Goal: Task Accomplishment & Management: Manage account settings

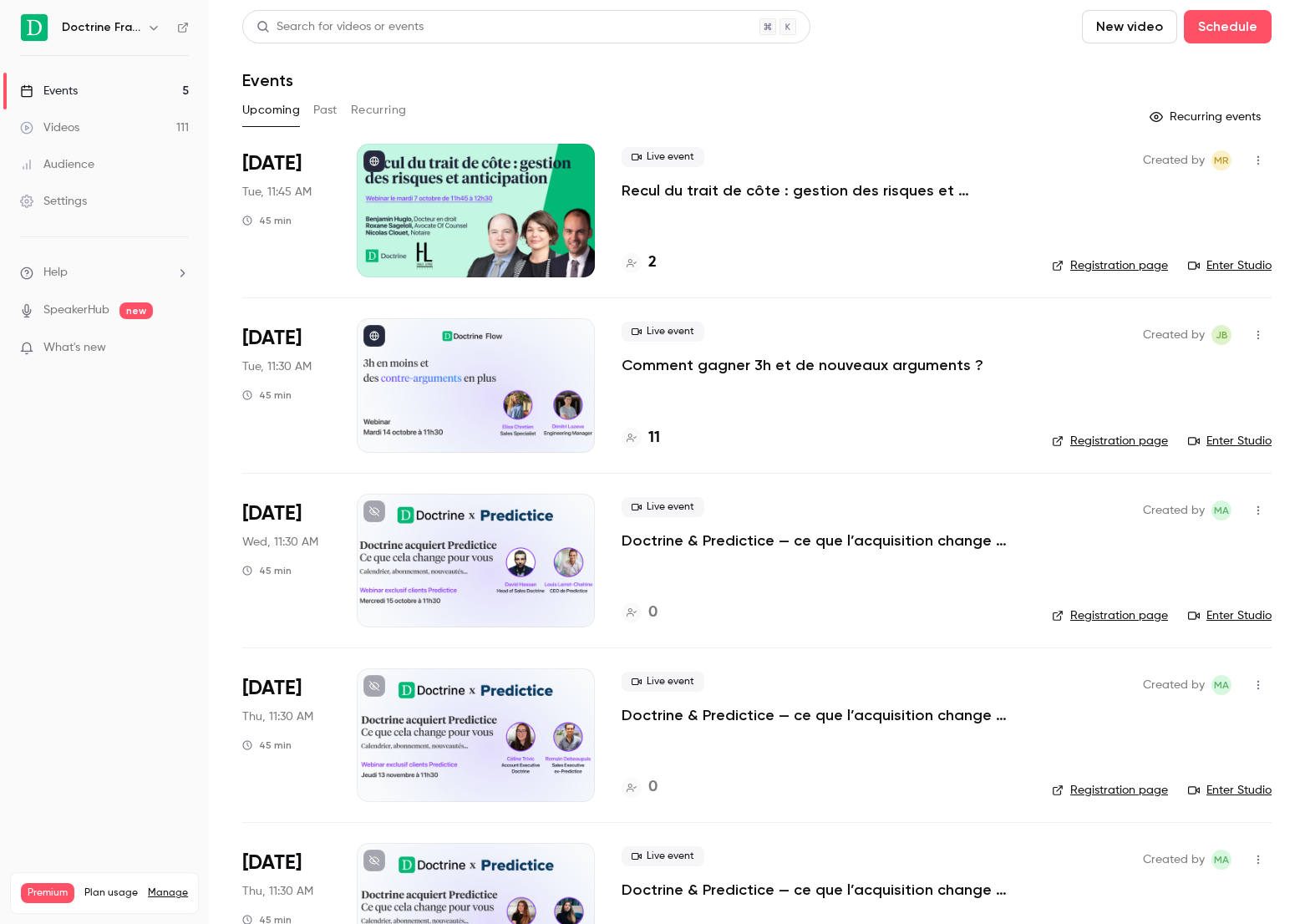
scroll to position [83, 0]
click at [841, 367] on p "Comment gagner 3h et de nouveaux arguments ?" at bounding box center [803, 365] width 362 height 20
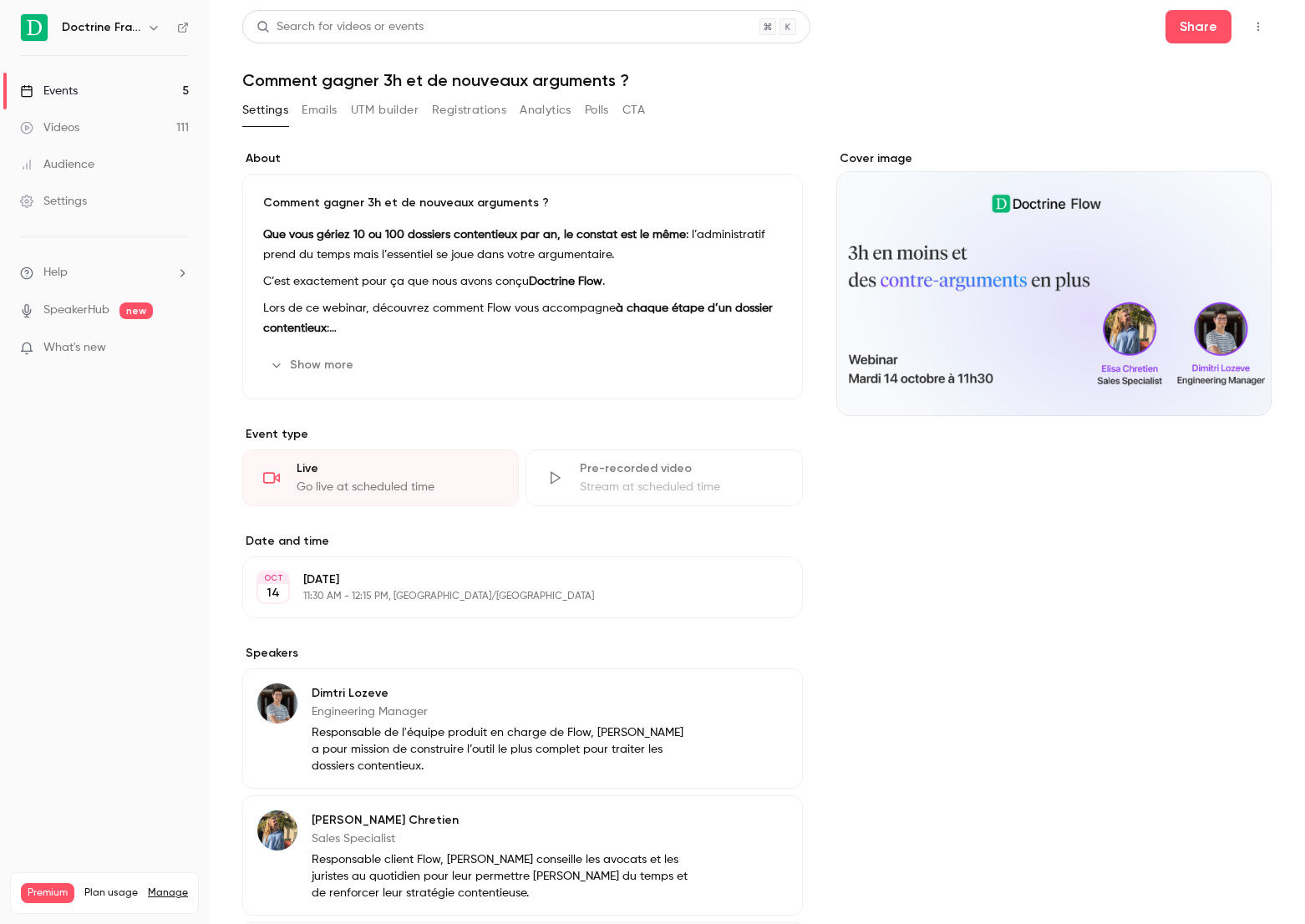
click at [448, 115] on button "Registrations" at bounding box center [469, 111] width 75 height 27
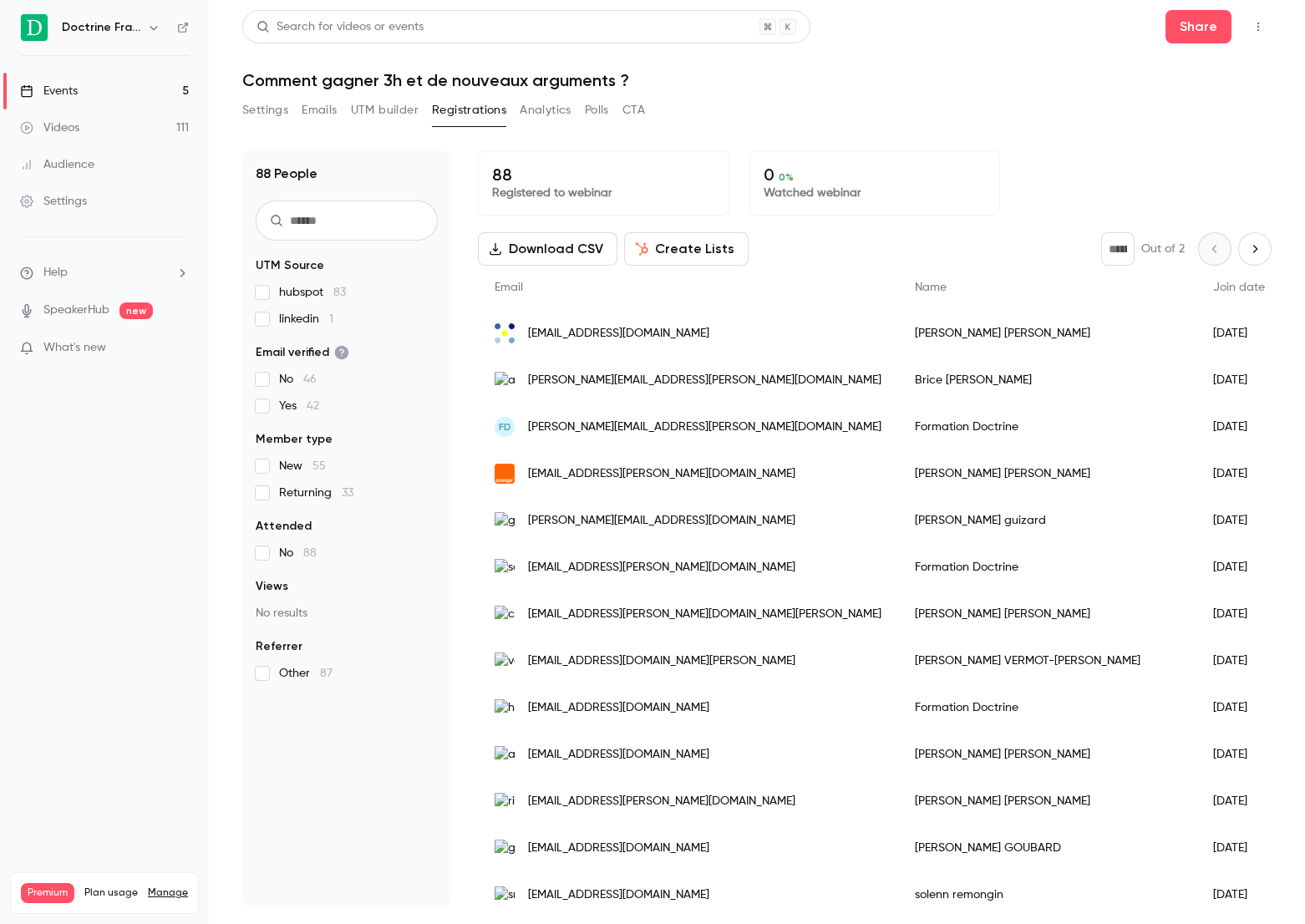
click at [379, 114] on button "UTM builder" at bounding box center [385, 111] width 68 height 27
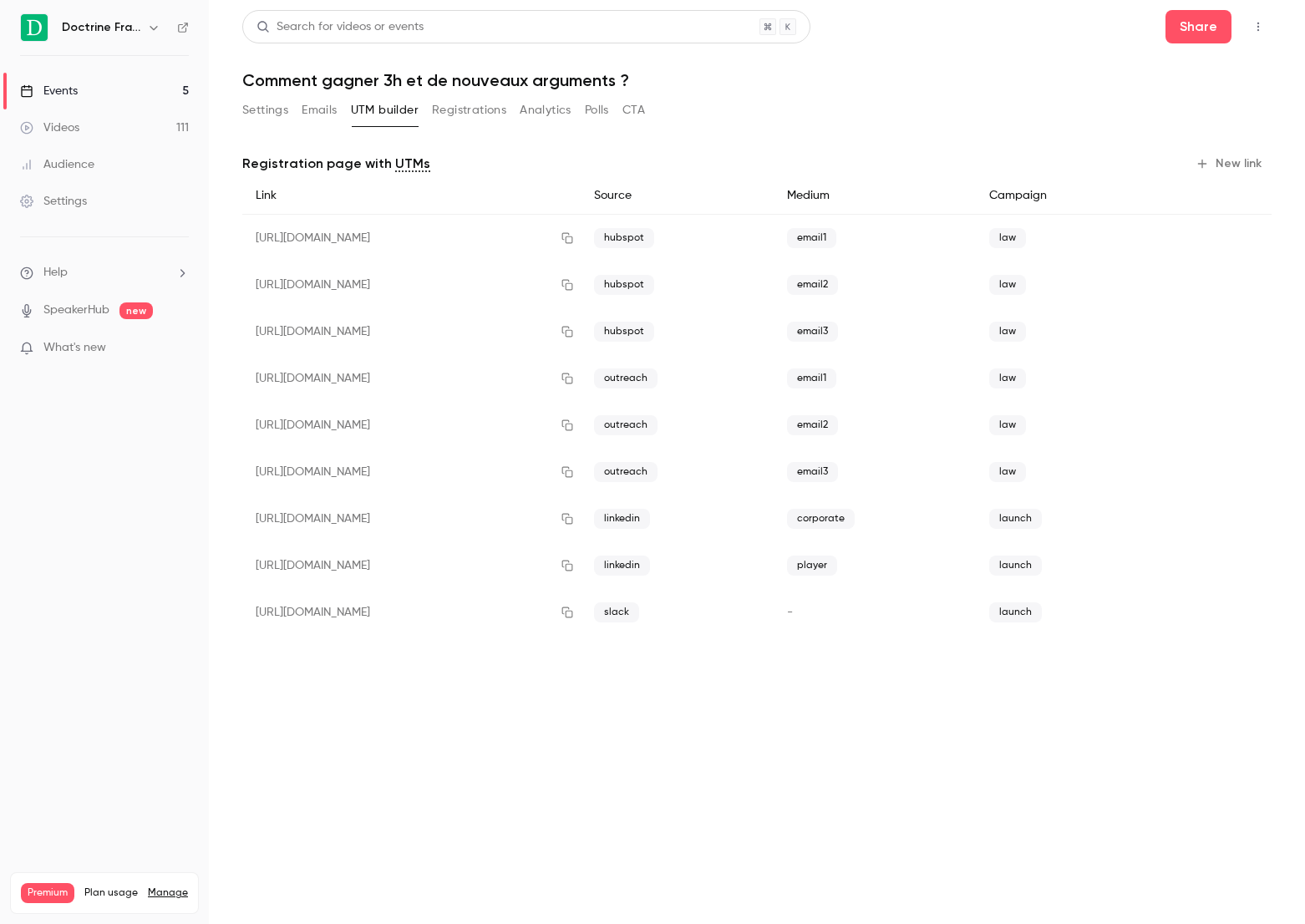
click at [455, 109] on button "Registrations" at bounding box center [469, 111] width 75 height 27
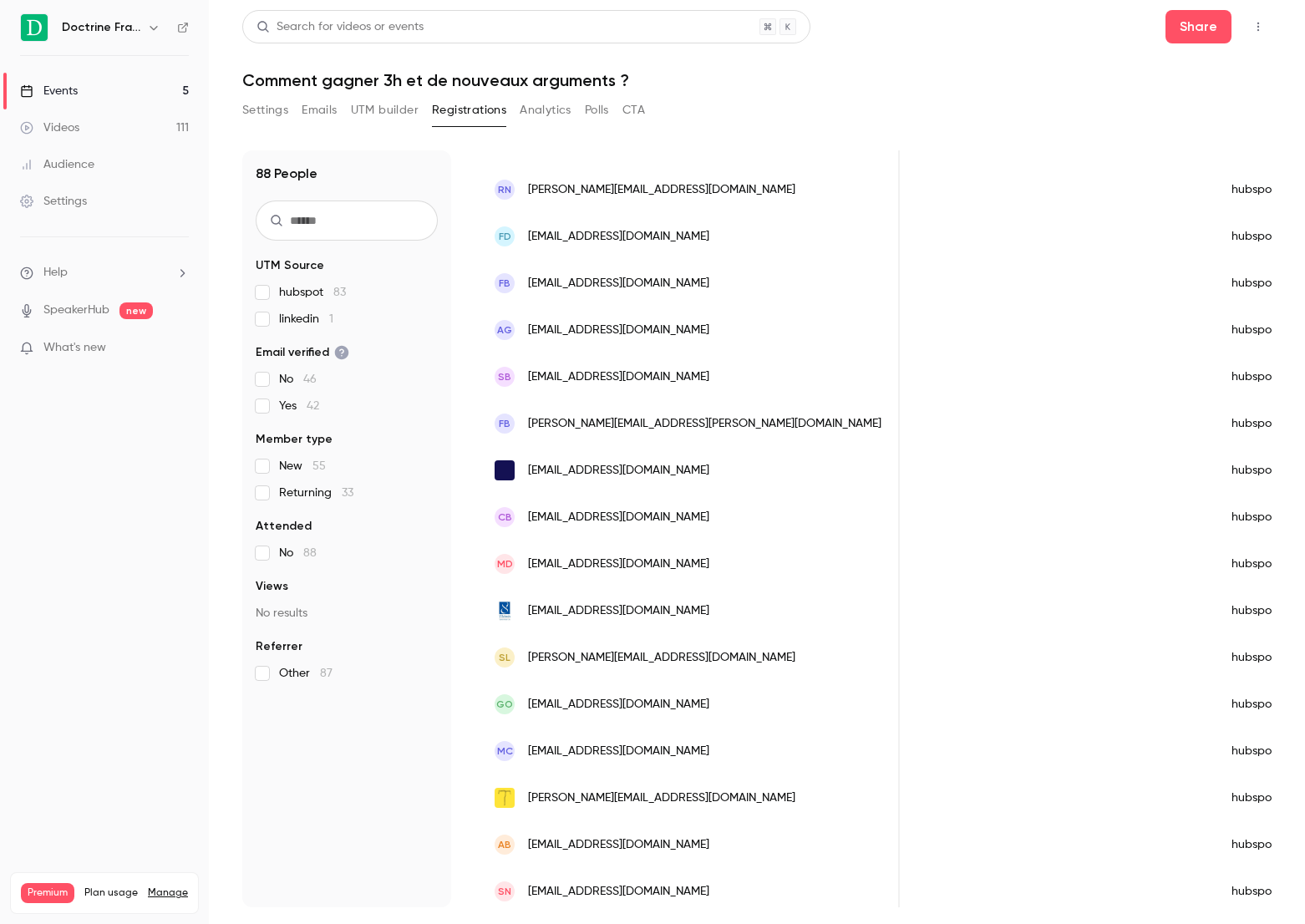
scroll to position [1742, 0]
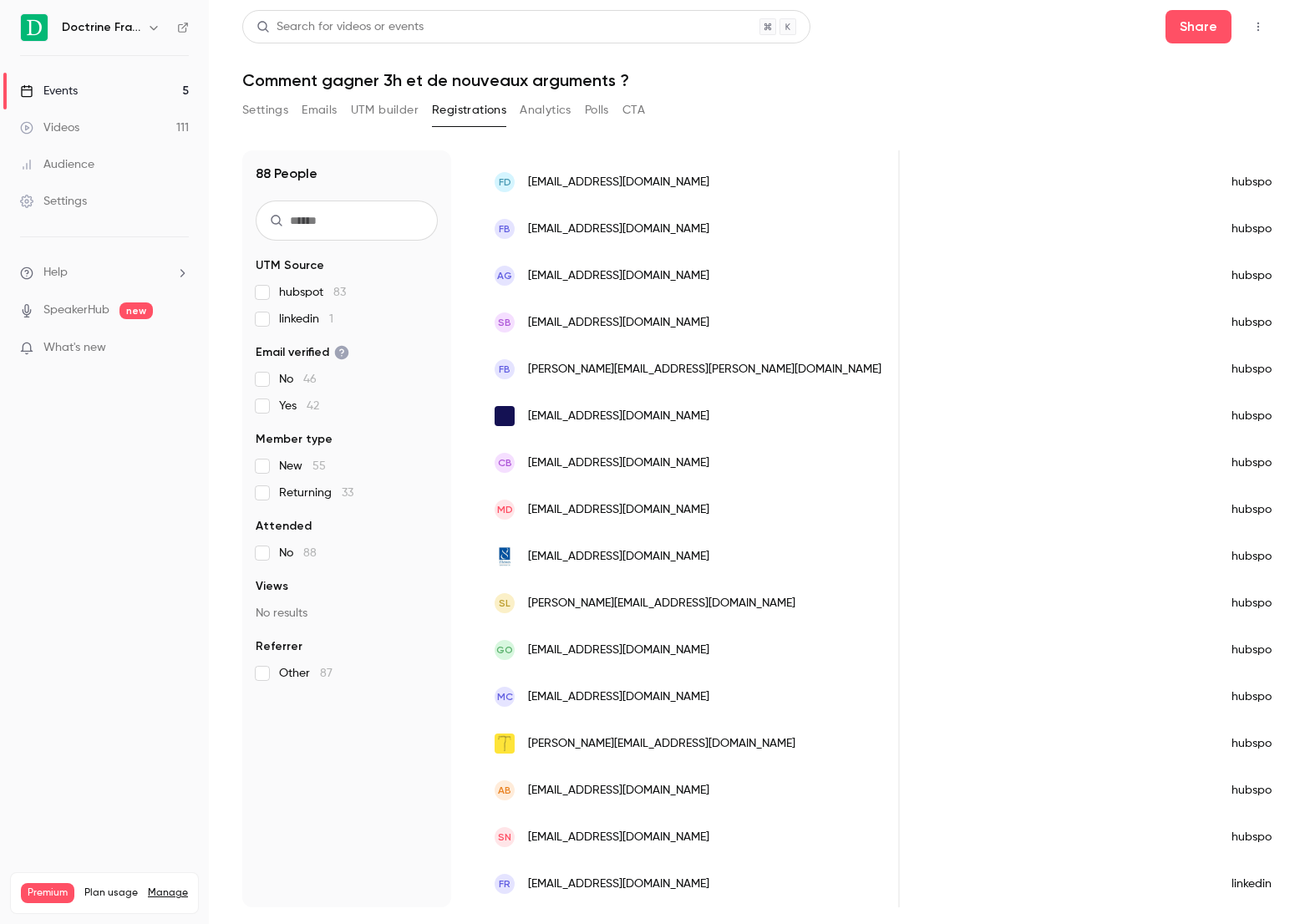
click at [261, 111] on button "Settings" at bounding box center [265, 111] width 46 height 27
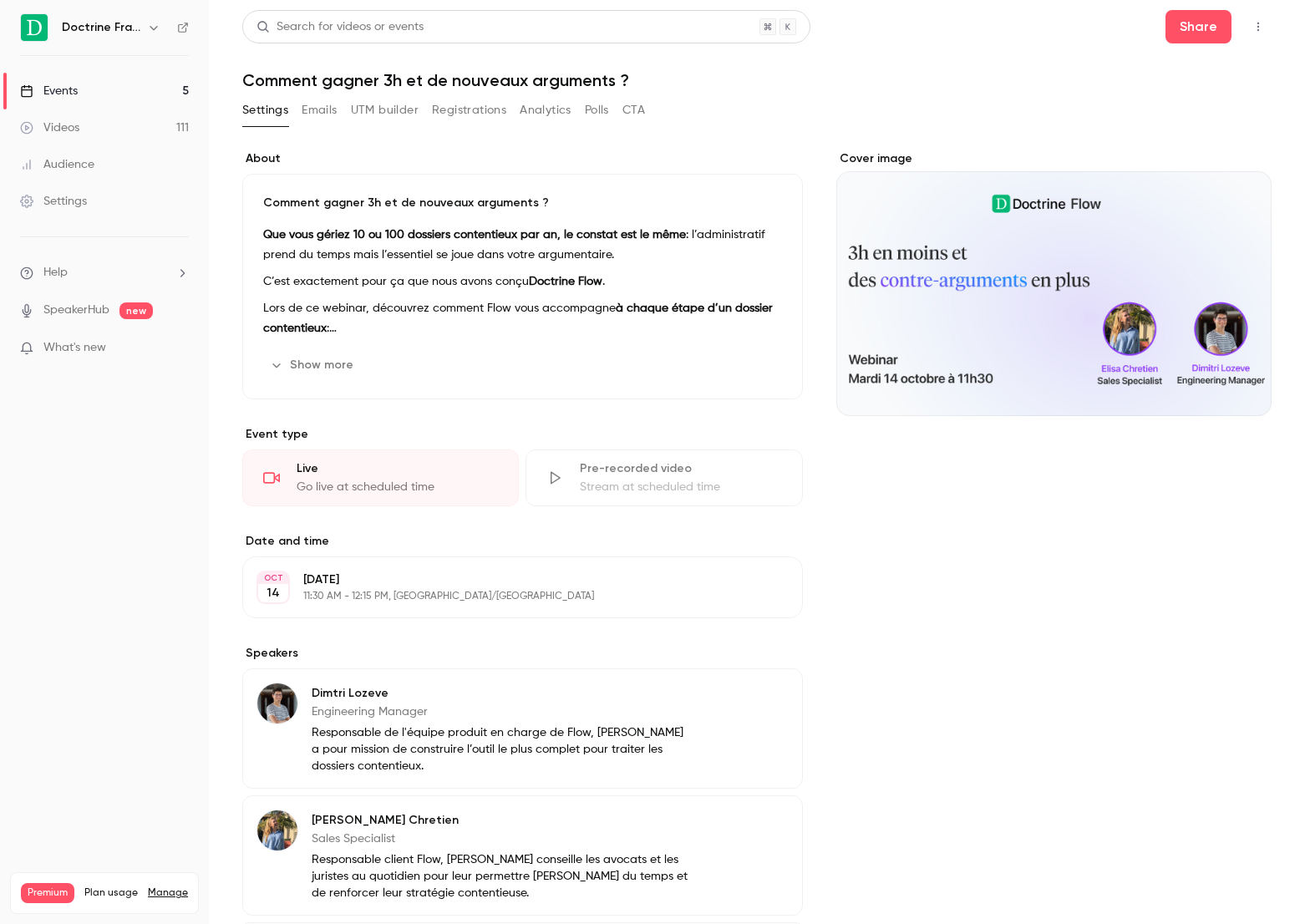
click at [178, 90] on link "Events 5" at bounding box center [104, 91] width 209 height 37
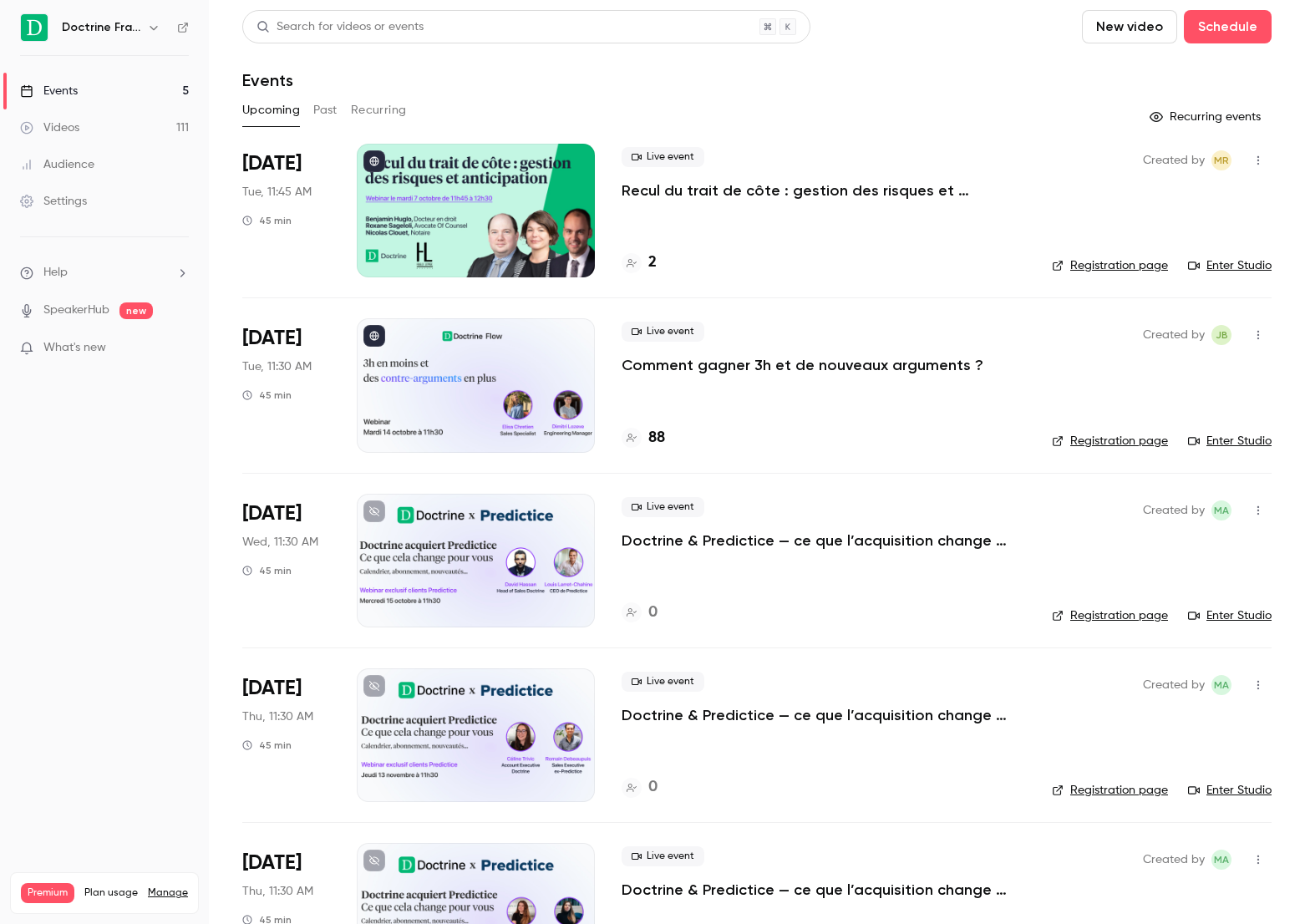
click at [743, 372] on p "Comment gagner 3h et de nouveaux arguments ?" at bounding box center [803, 365] width 362 height 20
click at [130, 34] on h6 "Doctrine France" at bounding box center [101, 28] width 79 height 17
click at [117, 94] on link "Events 5" at bounding box center [104, 91] width 209 height 37
click at [550, 418] on div at bounding box center [476, 385] width 238 height 134
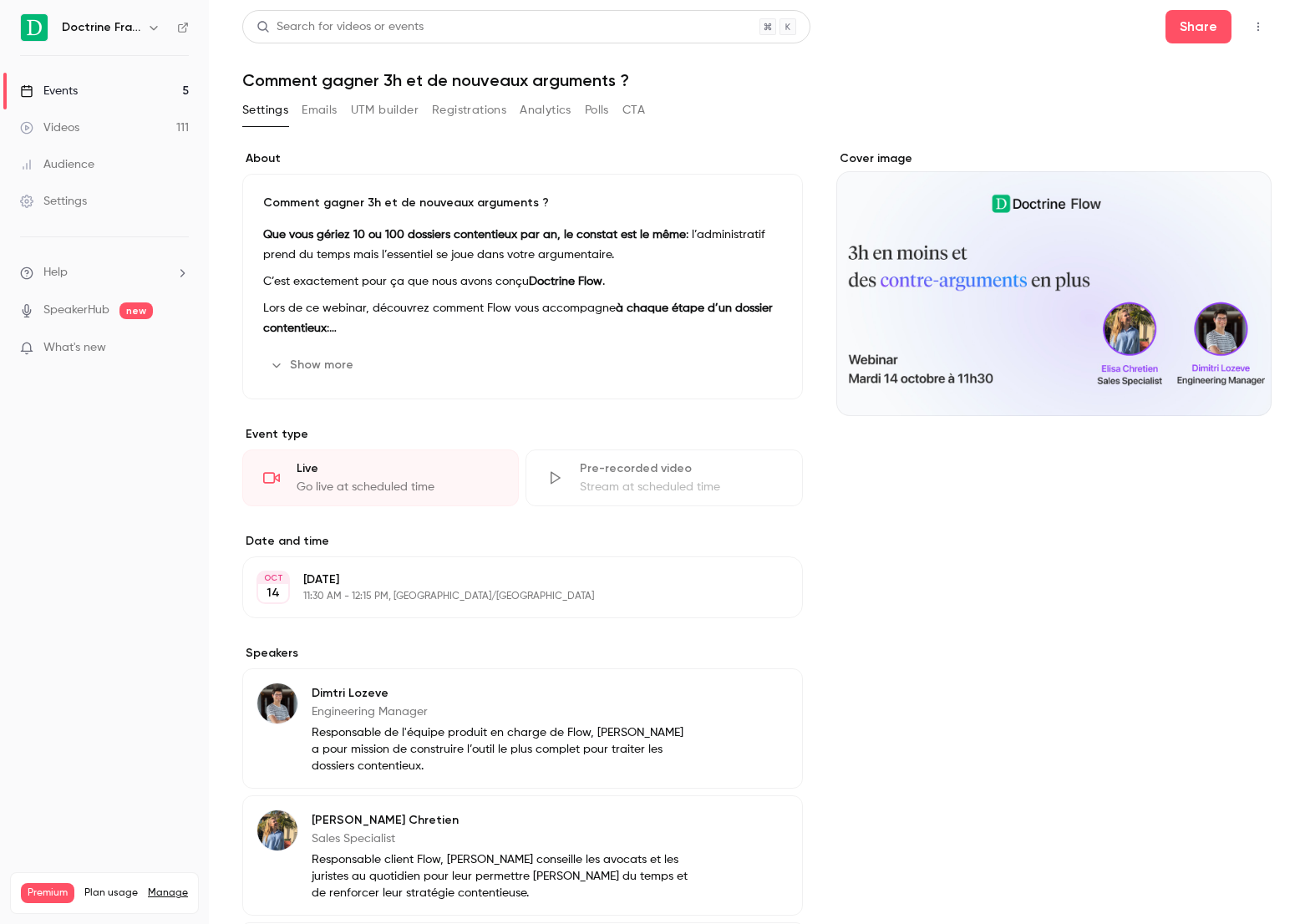
click at [480, 105] on button "Registrations" at bounding box center [469, 111] width 75 height 27
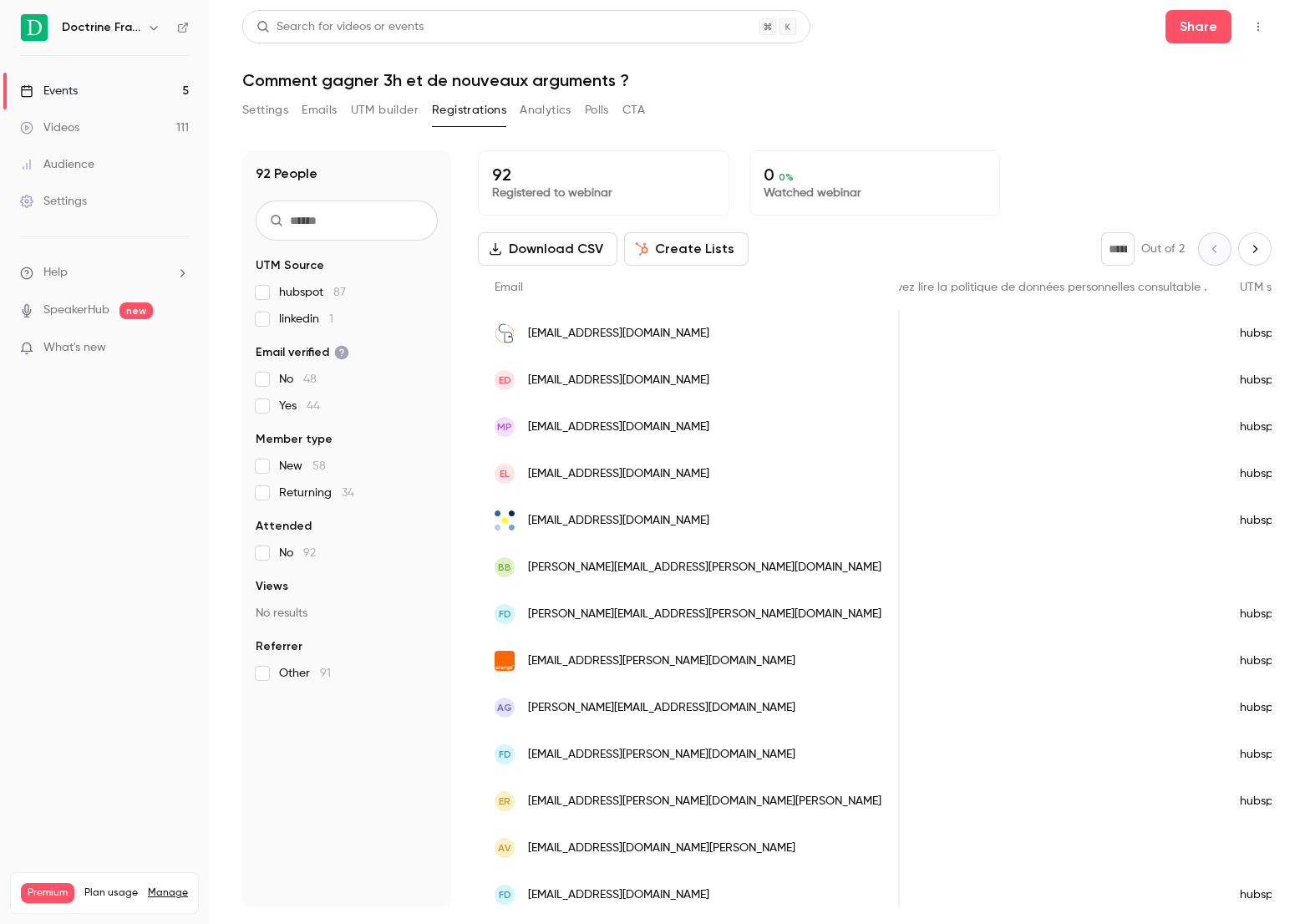
click at [1247, 234] on button "Next page" at bounding box center [1256, 249] width 34 height 34
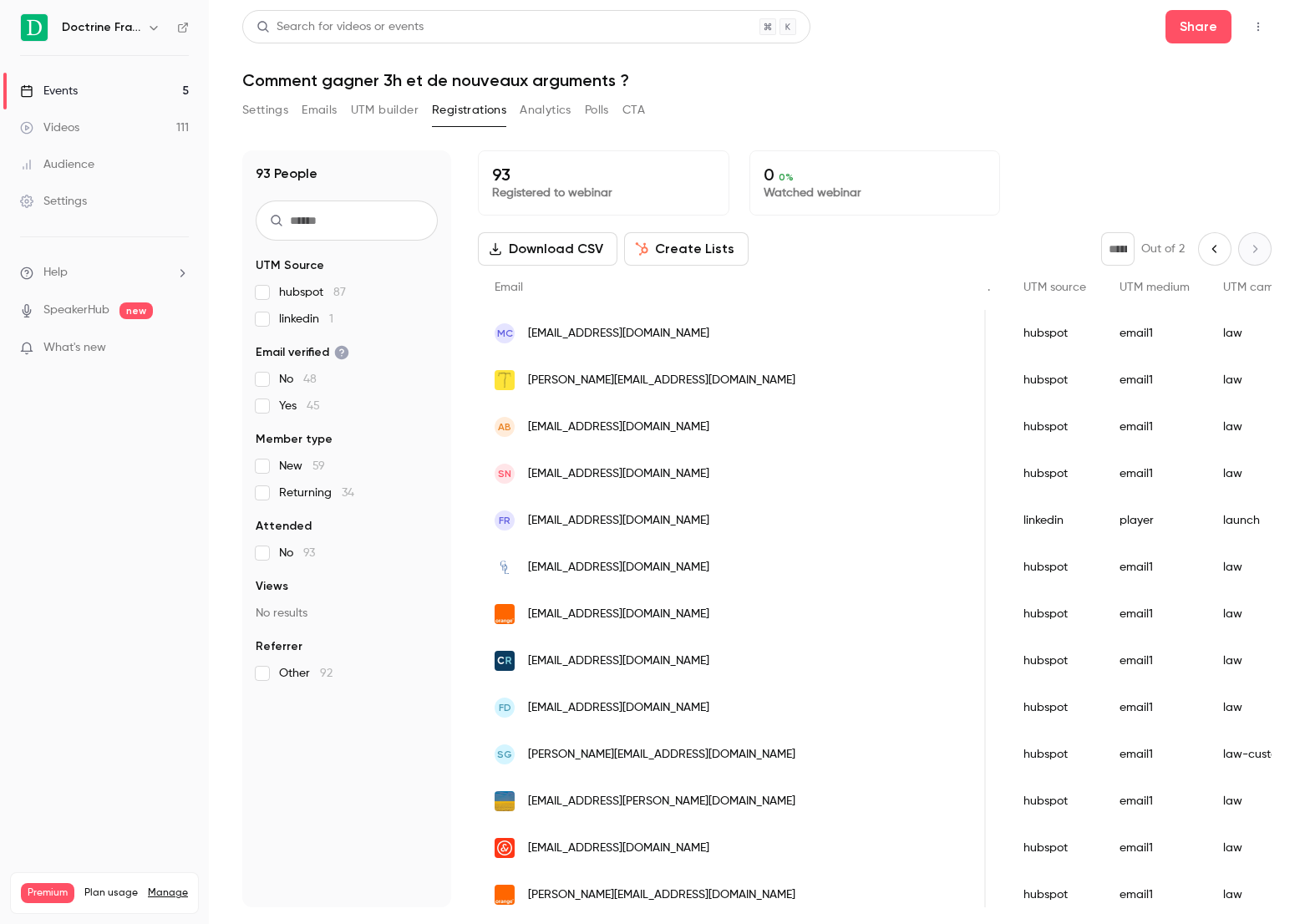
click at [1201, 250] on button "Previous page" at bounding box center [1215, 249] width 34 height 34
type input "*"
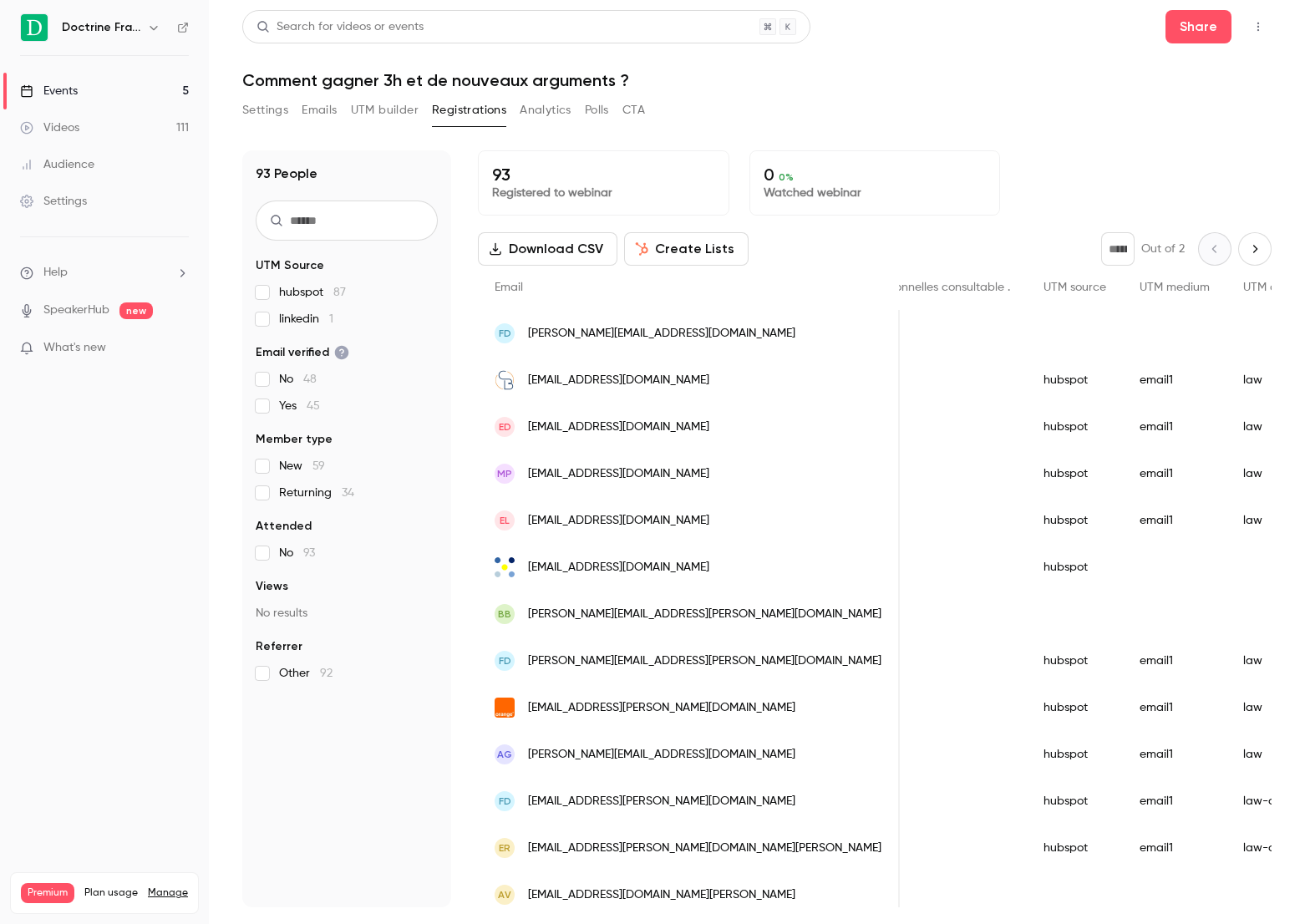
click at [65, 106] on link "Events 5" at bounding box center [104, 91] width 209 height 37
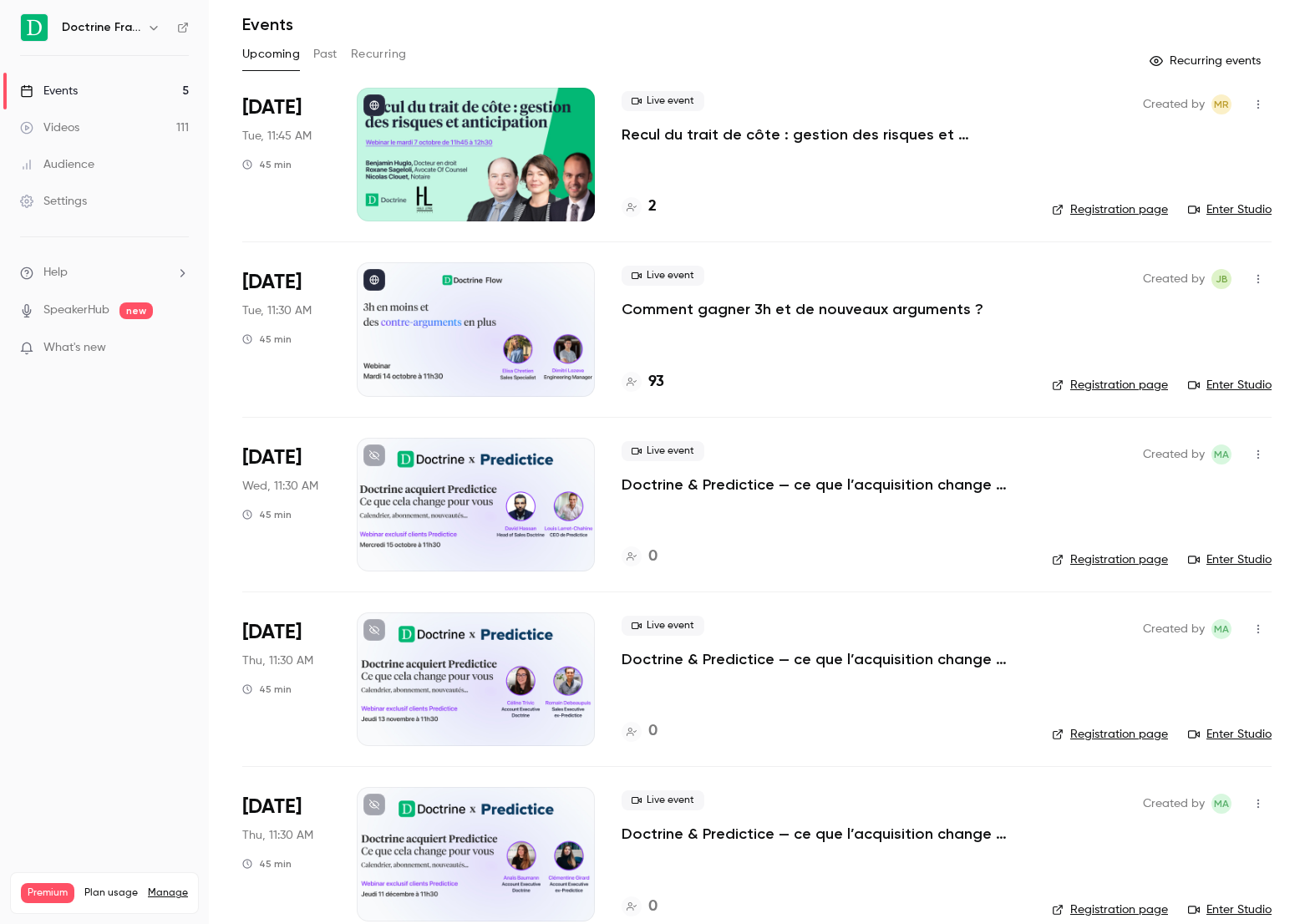
scroll to position [83, 0]
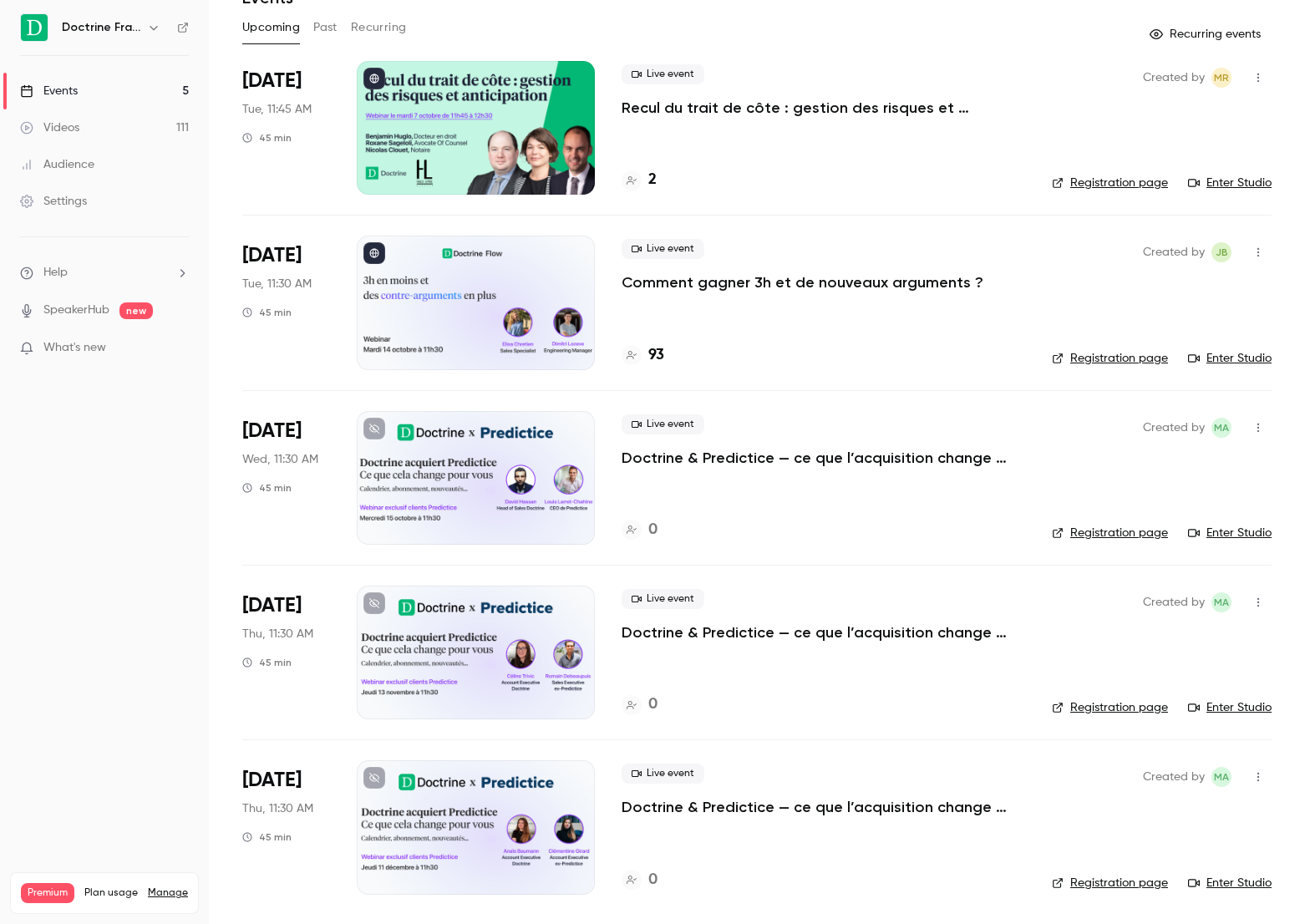
click at [745, 297] on div "Live event Comment gagner 3h et de nouveaux arguments ? 93" at bounding box center [824, 302] width 404 height 134
click at [745, 285] on p "Comment gagner 3h et de nouveaux arguments ?" at bounding box center [803, 282] width 362 height 20
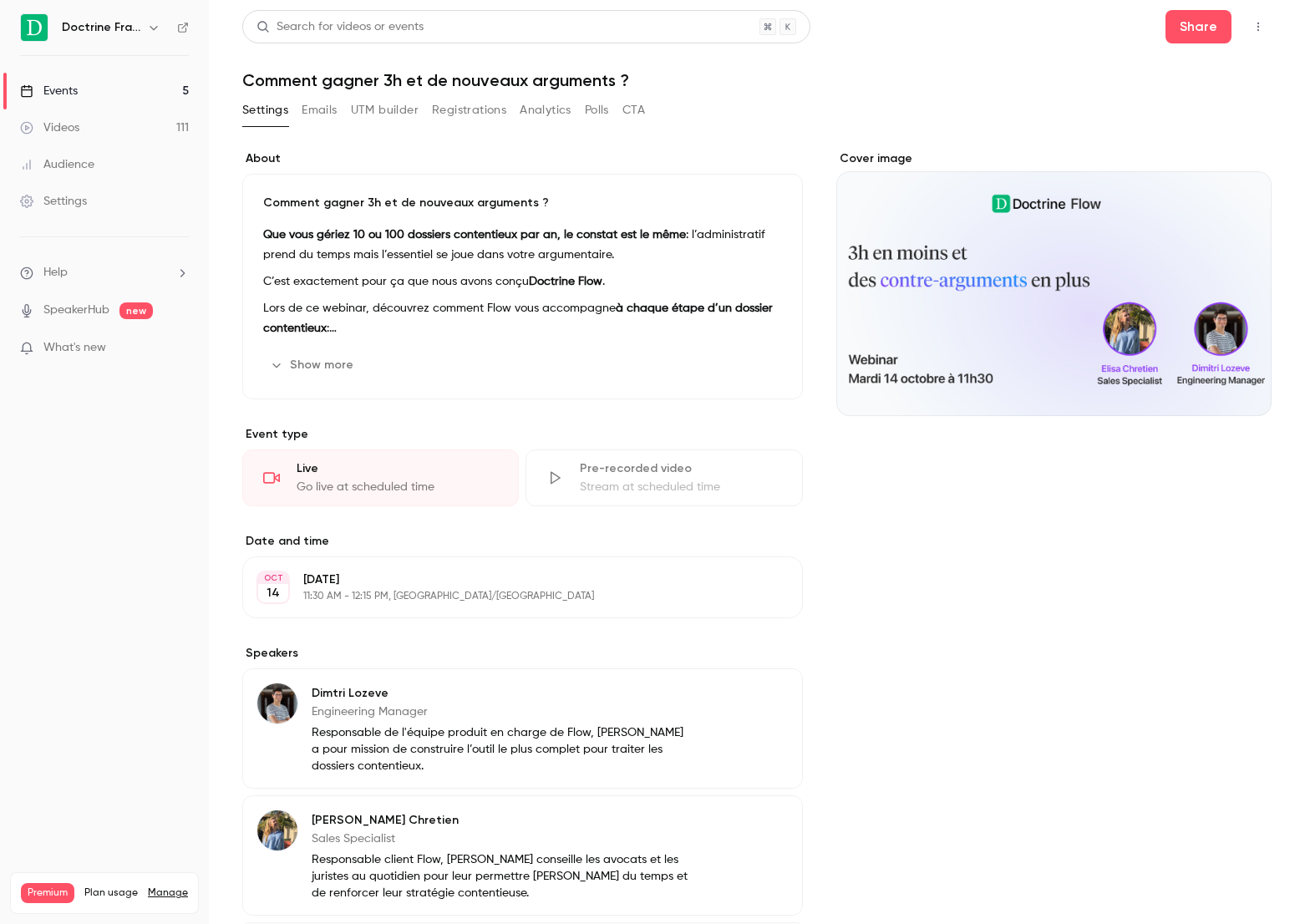
click at [547, 103] on button "Analytics" at bounding box center [546, 111] width 52 height 27
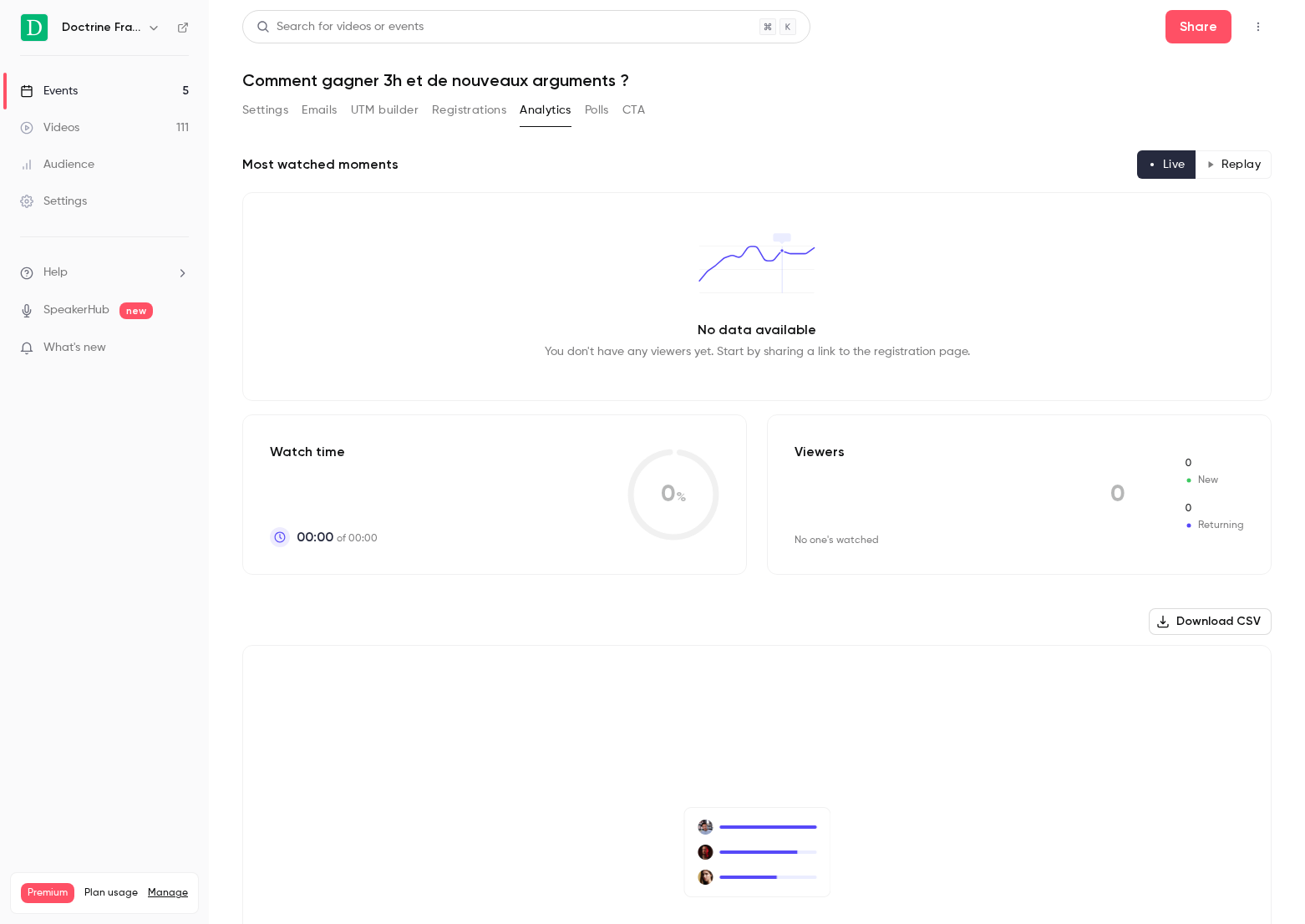
click at [474, 107] on button "Registrations" at bounding box center [469, 111] width 75 height 27
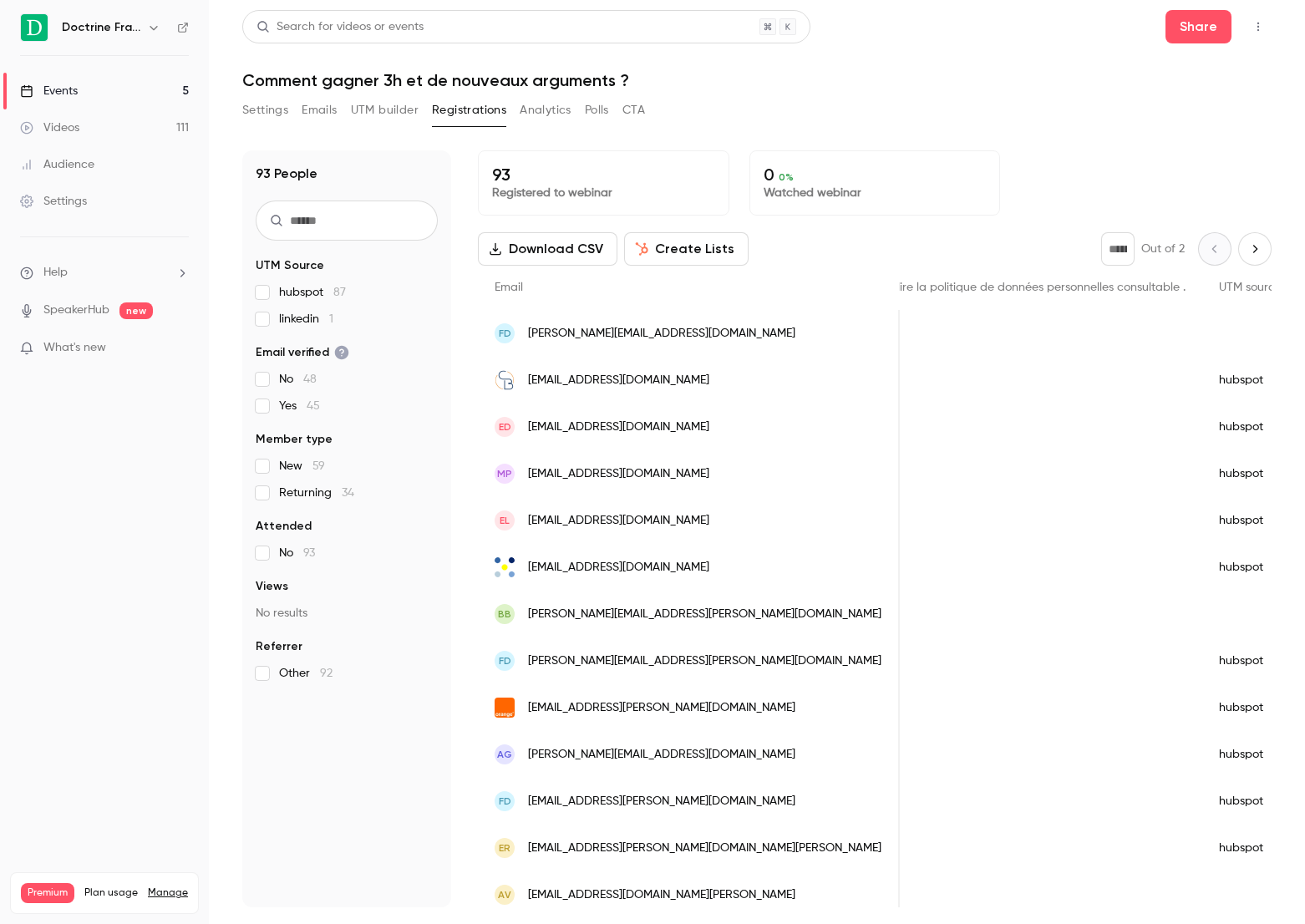
click at [1252, 245] on icon "Next page" at bounding box center [1256, 249] width 18 height 13
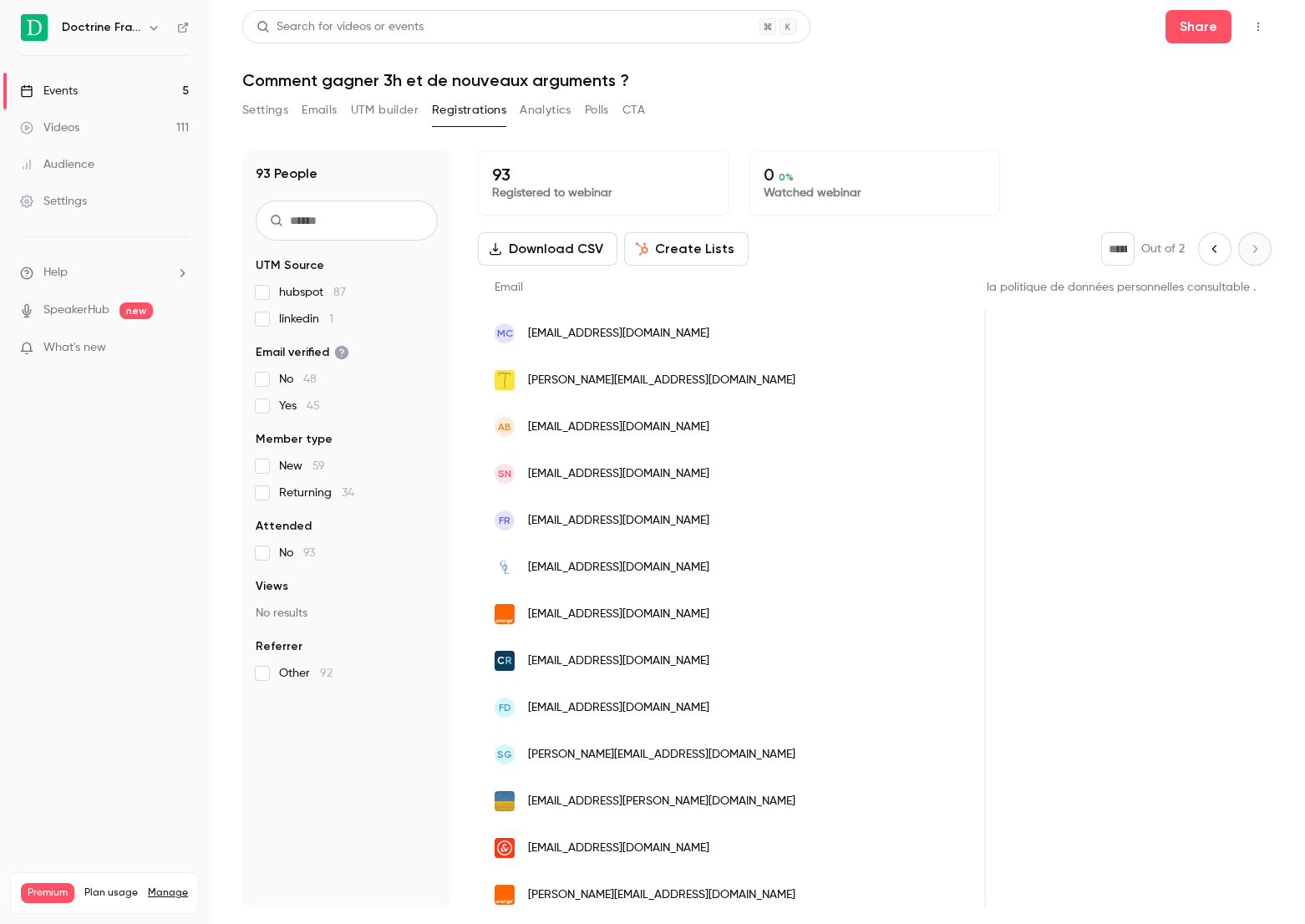
click at [1220, 260] on button "Previous page" at bounding box center [1215, 249] width 34 height 34
type input "*"
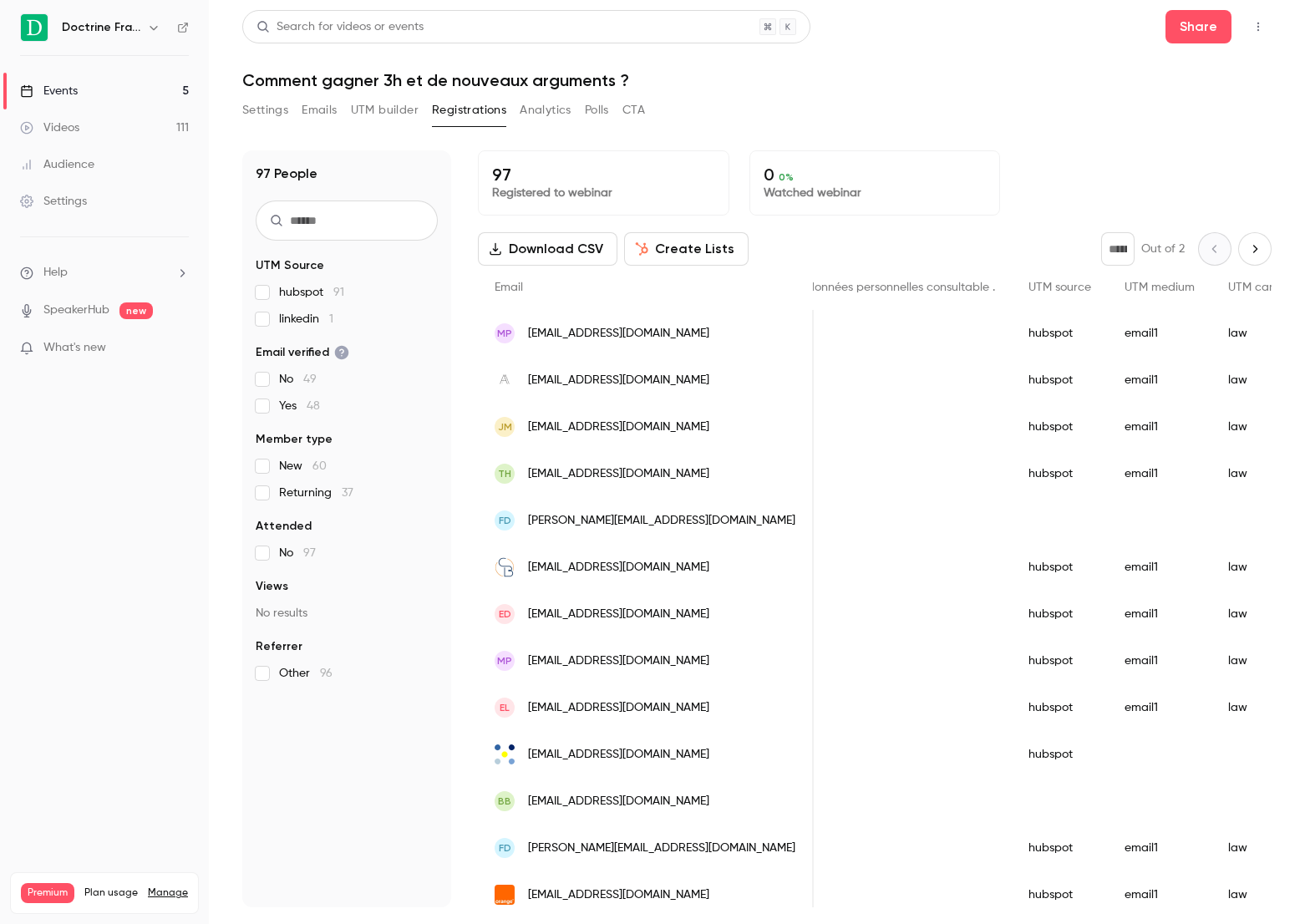
click at [264, 122] on button "Settings" at bounding box center [265, 111] width 46 height 27
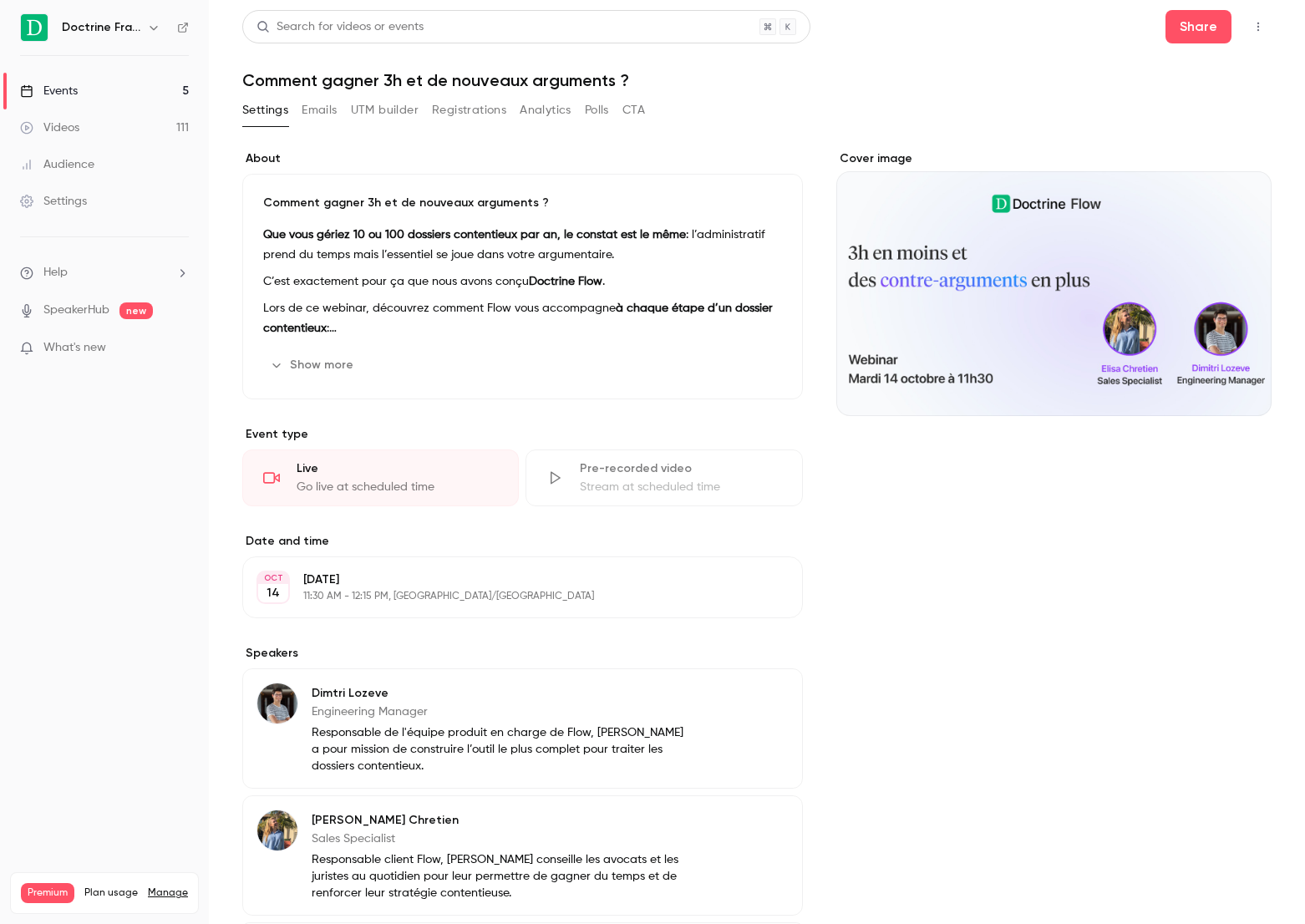
click at [148, 83] on link "Events 5" at bounding box center [104, 91] width 209 height 37
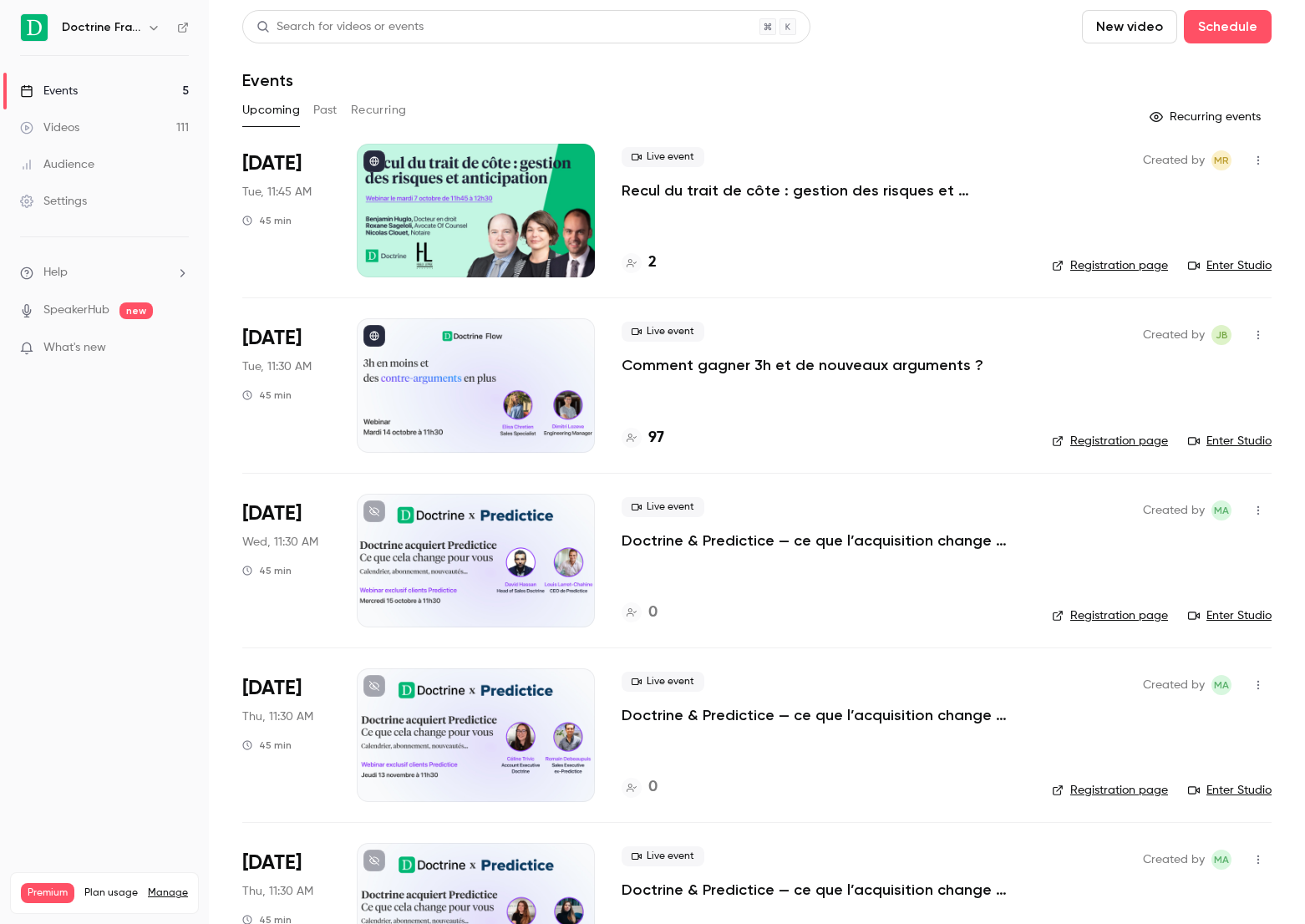
click at [116, 80] on link "Events 5" at bounding box center [104, 91] width 209 height 37
click at [700, 377] on div "Live event Comment gagner 3h et de nouveaux arguments ? 99" at bounding box center [824, 385] width 404 height 134
click at [700, 374] on p "Comment gagner 3h et de nouveaux arguments ?" at bounding box center [803, 365] width 362 height 20
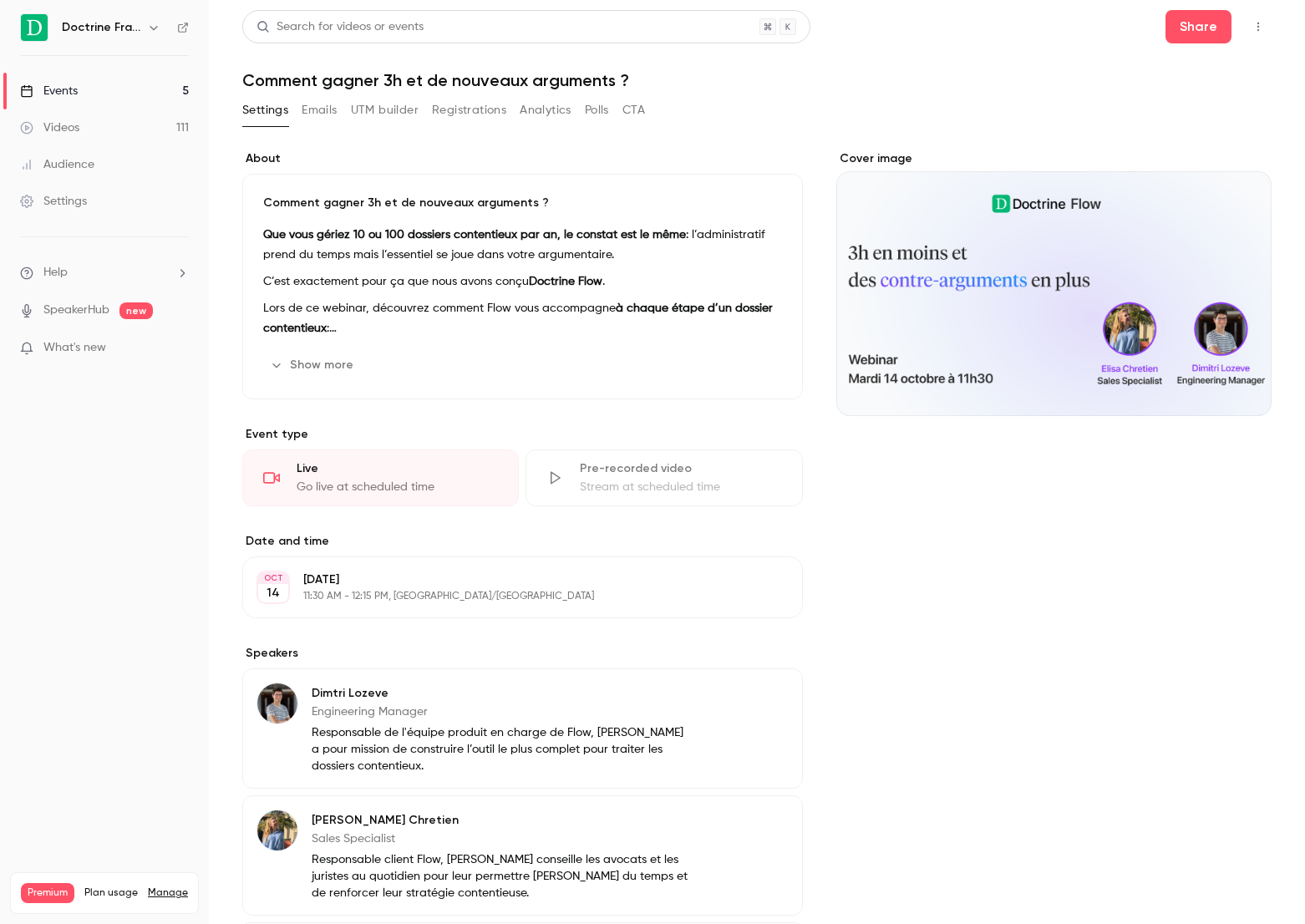
click at [472, 111] on button "Registrations" at bounding box center [469, 111] width 75 height 27
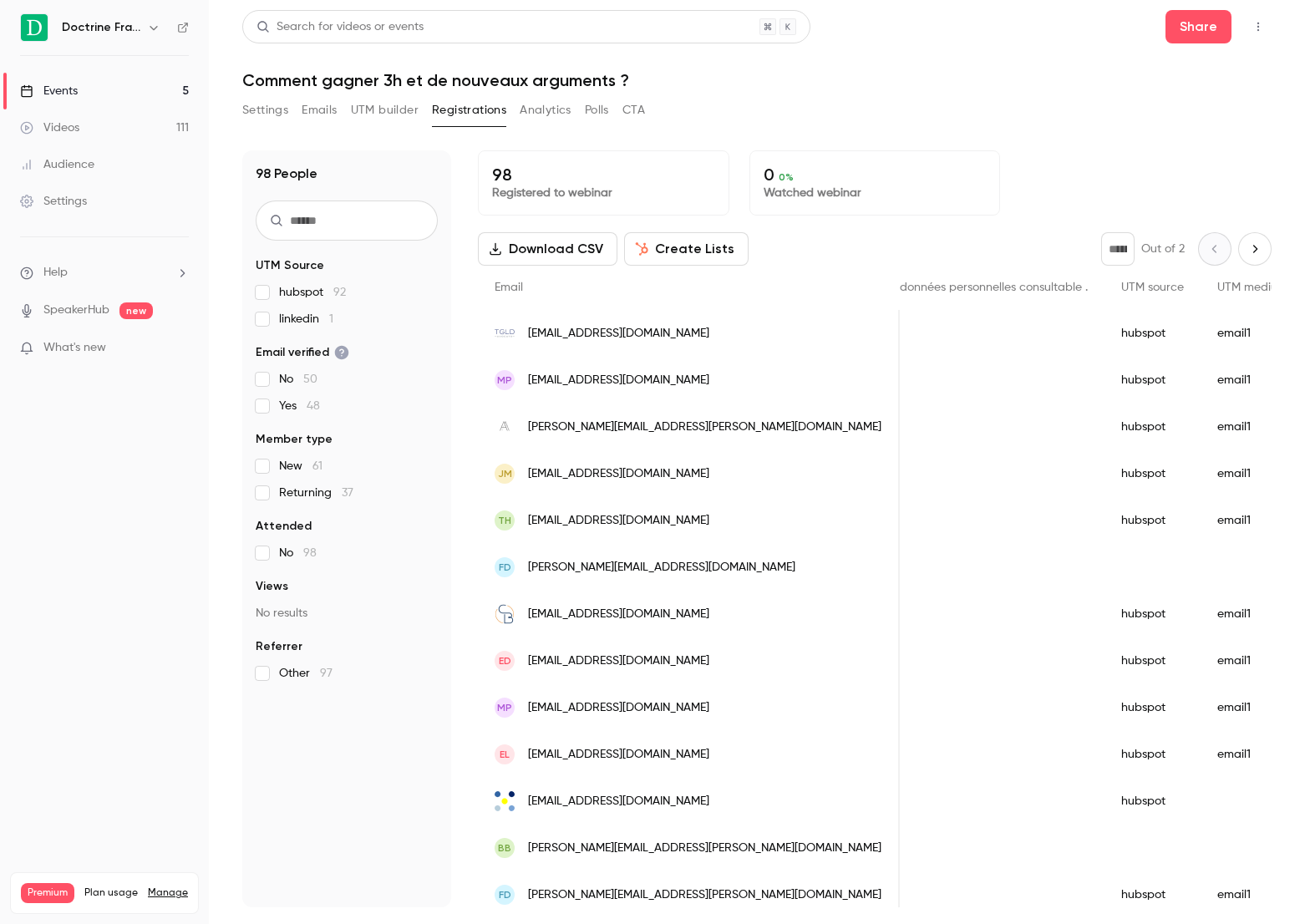
scroll to position [0, 2550]
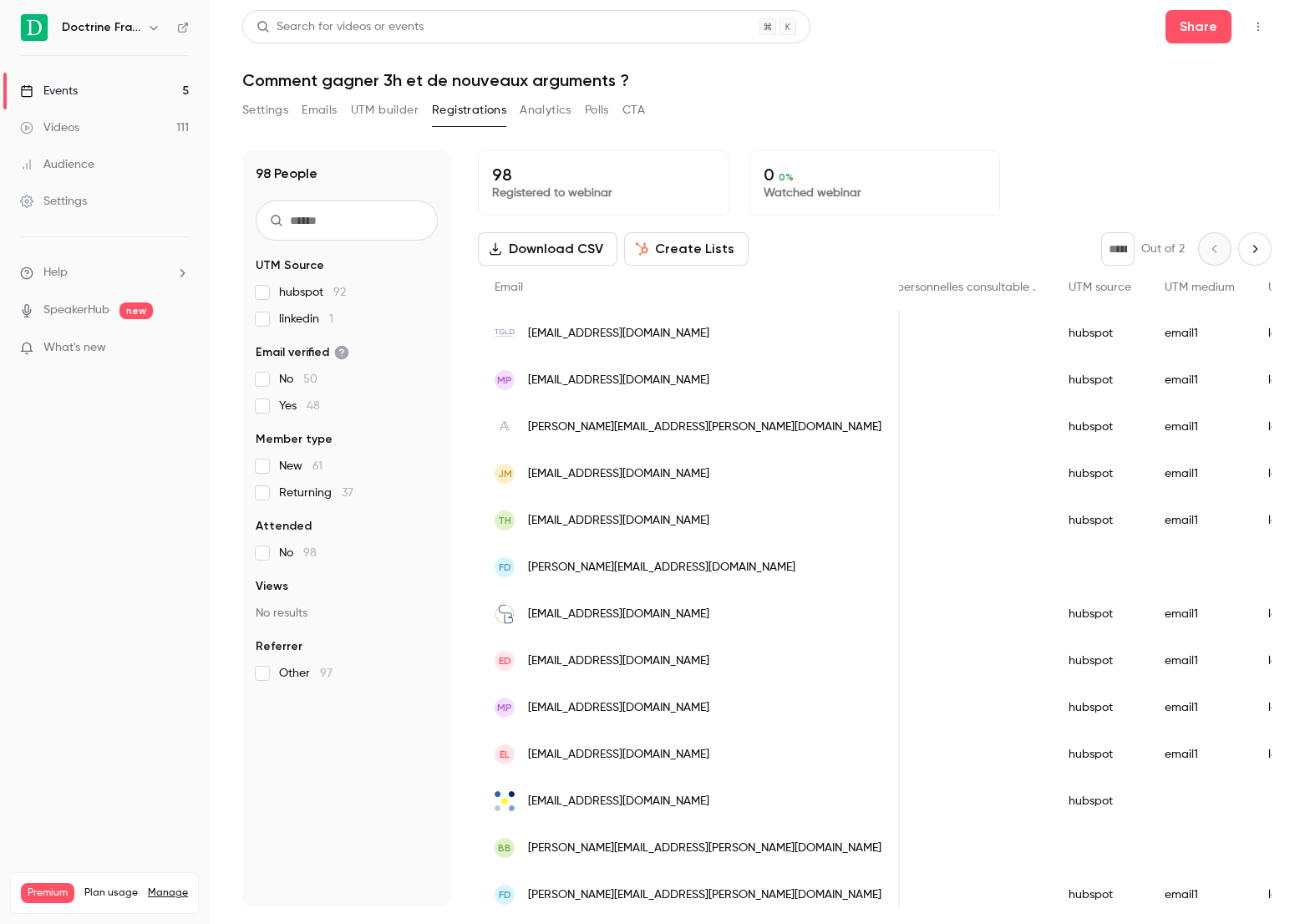
click at [1125, 1] on main "Search for videos or events Share Comment gagner 3h et de nouveaux arguments ? …" at bounding box center [757, 462] width 1096 height 924
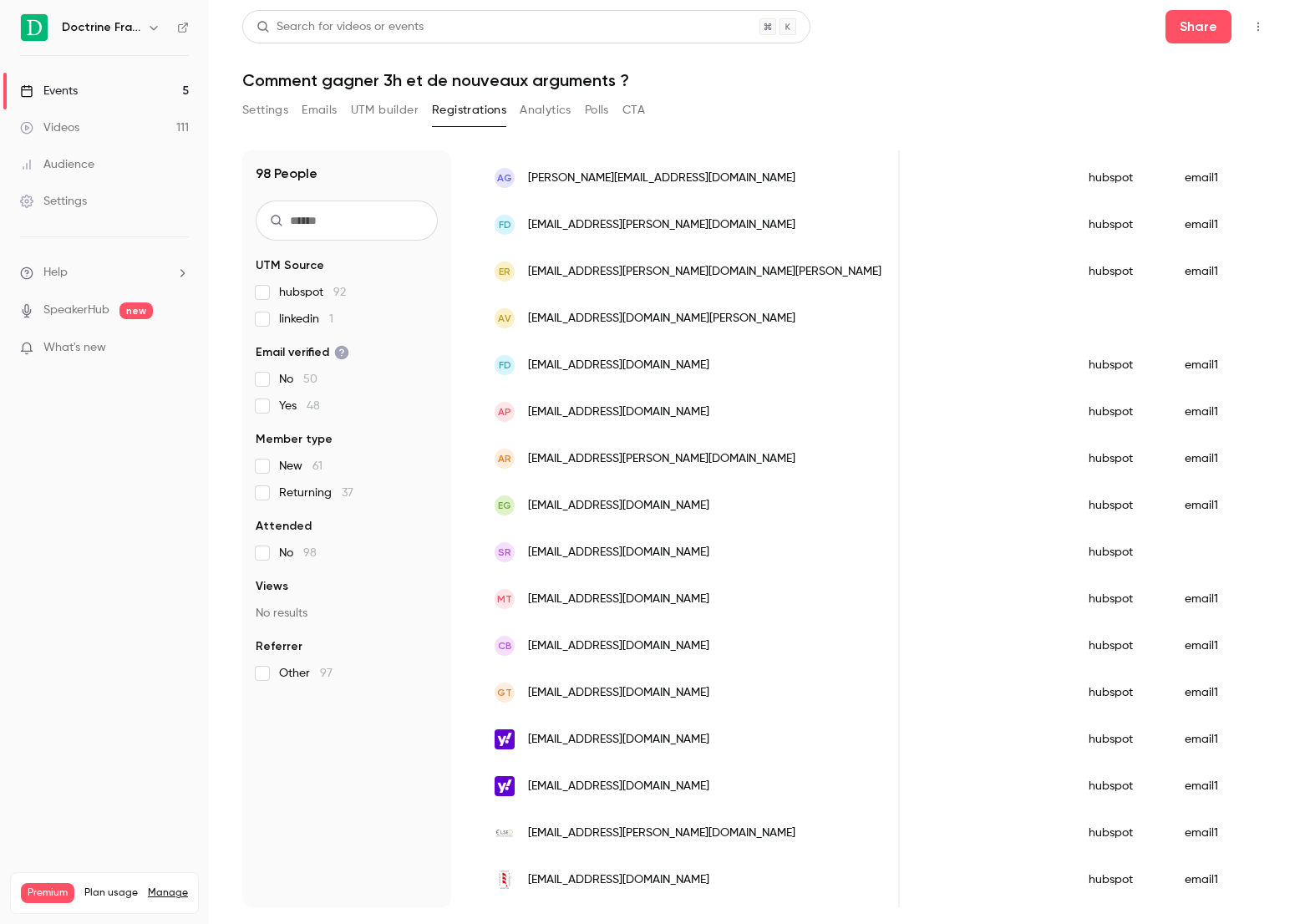
scroll to position [0, 0]
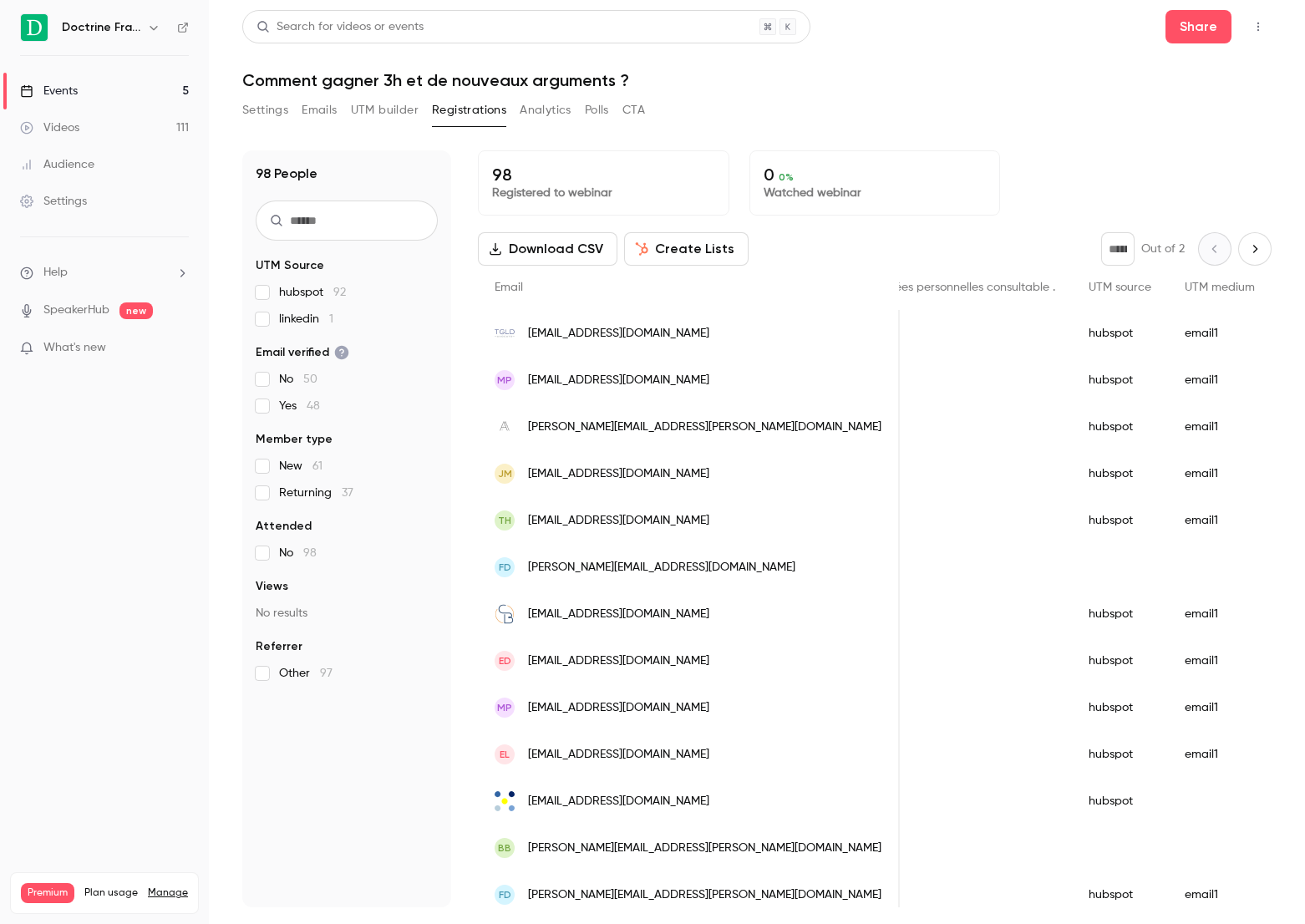
click at [1249, 250] on icon "Next page" at bounding box center [1256, 249] width 18 height 13
type input "*"
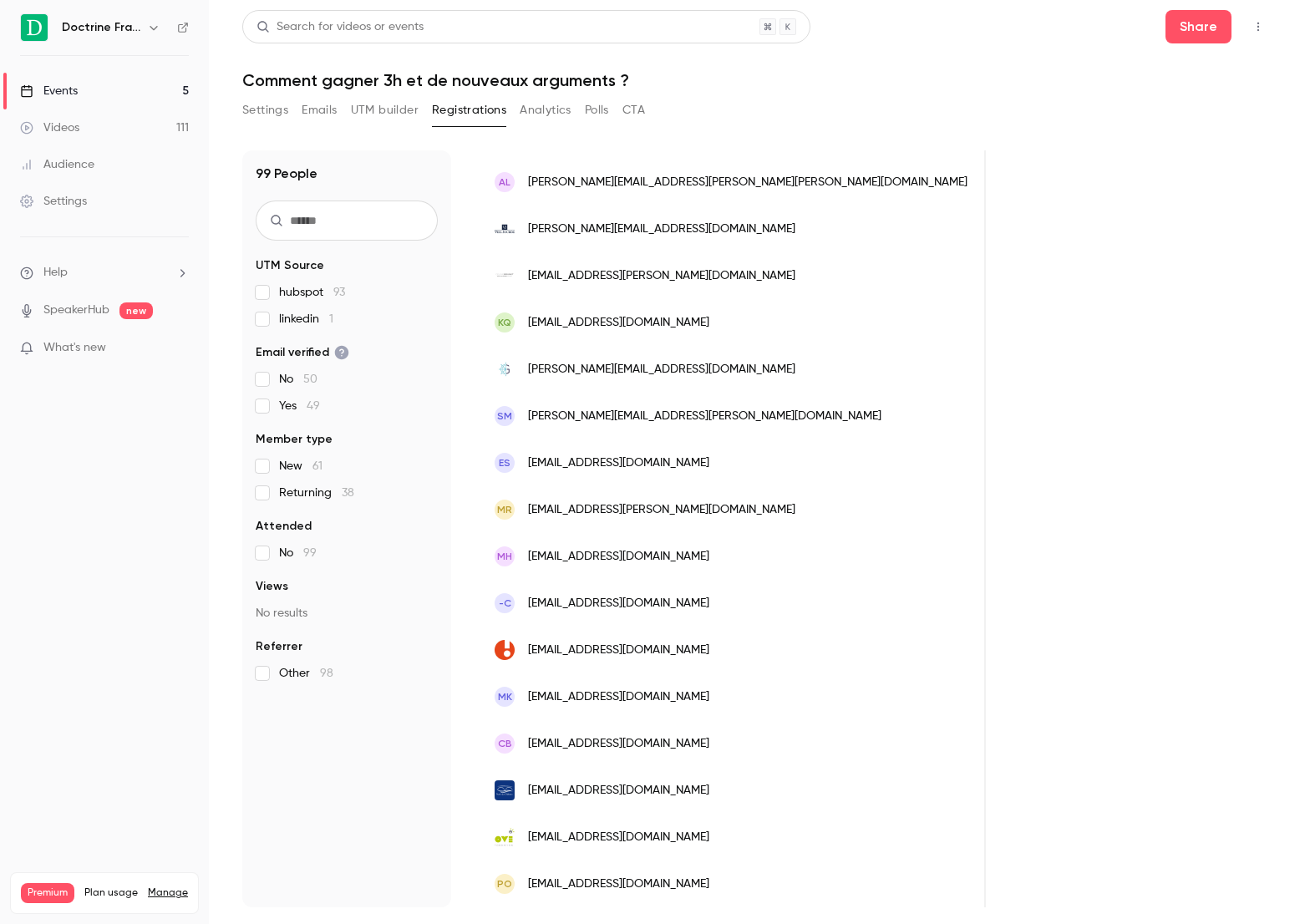
scroll to position [0, 1640]
